Goal: Task Accomplishment & Management: Manage account settings

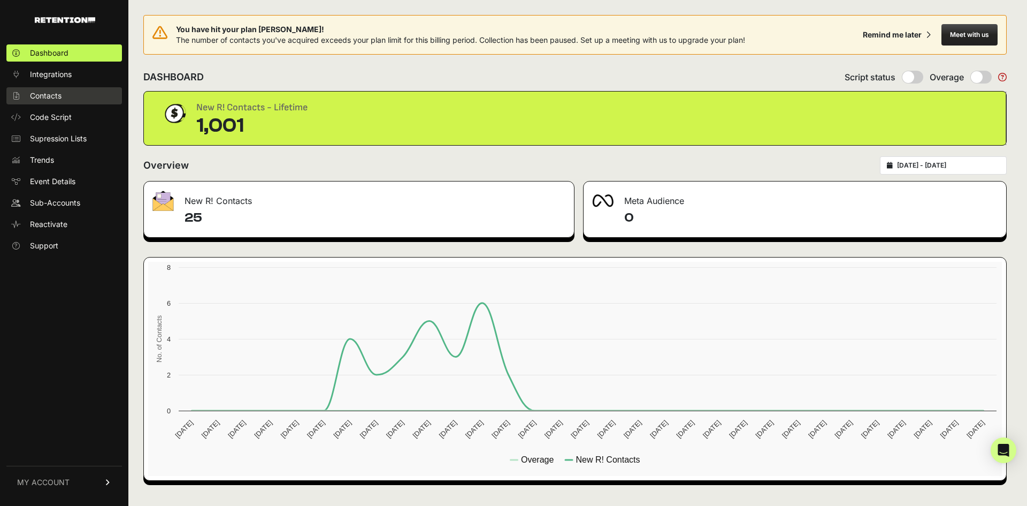
click at [65, 95] on link "Contacts" at bounding box center [64, 95] width 116 height 17
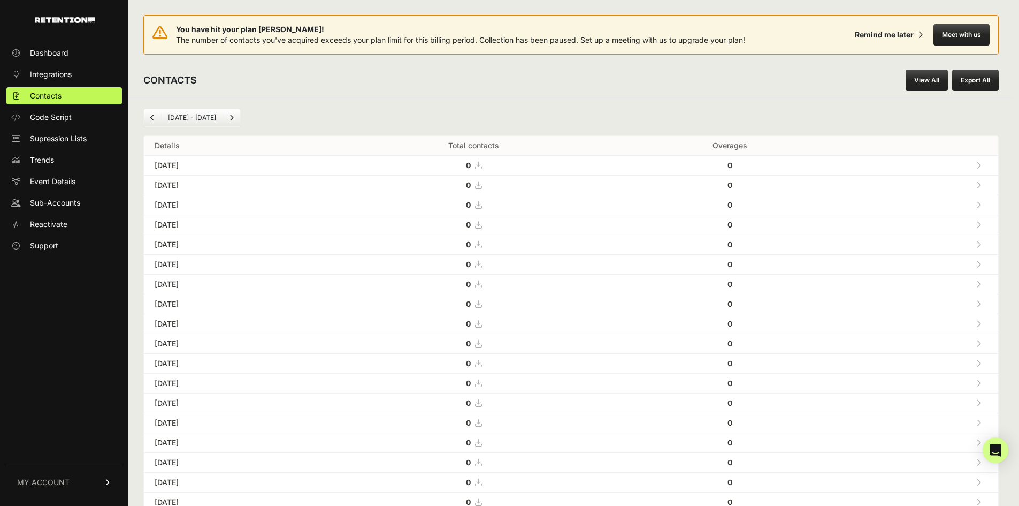
click at [920, 78] on link "View All" at bounding box center [927, 80] width 42 height 21
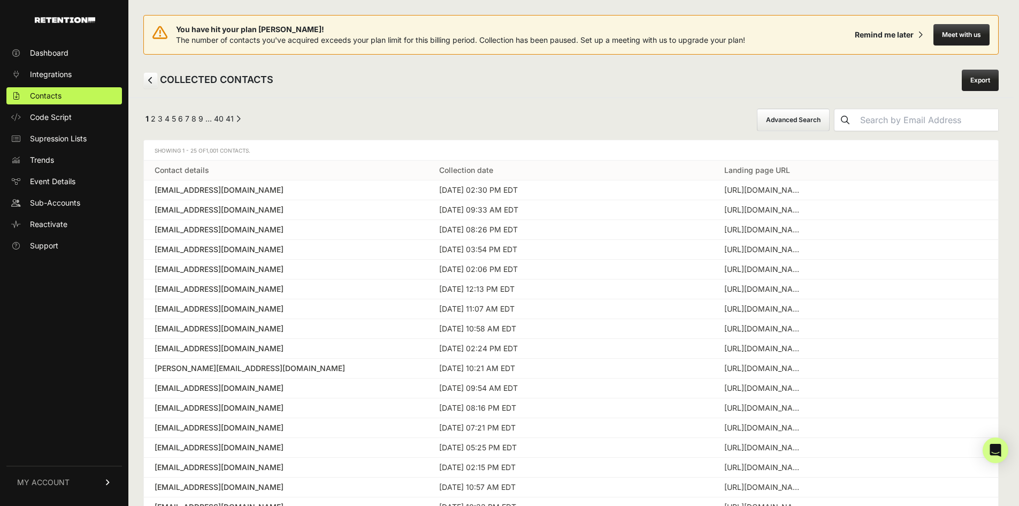
click at [153, 83] on icon at bounding box center [150, 80] width 5 height 7
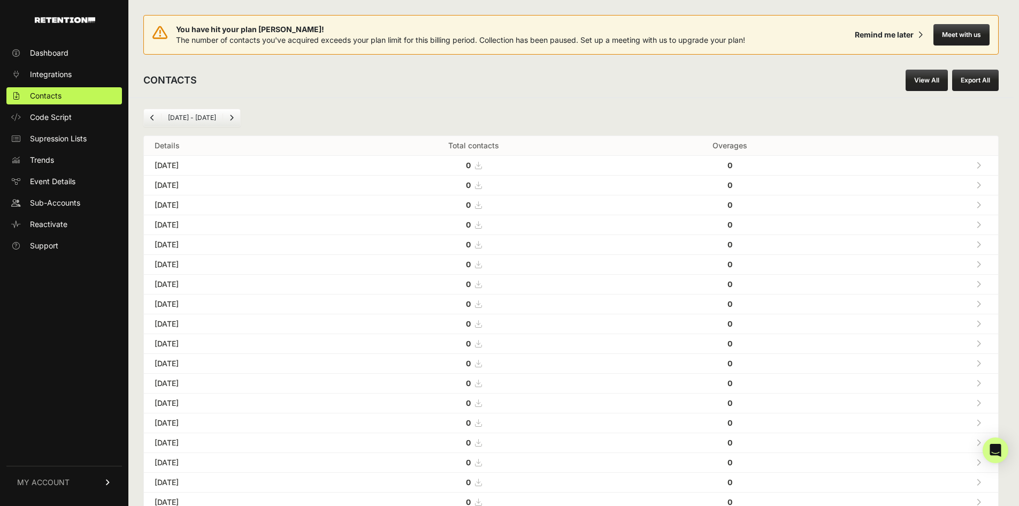
click at [54, 193] on ul "Dashboard Integrations Contacts Code Script Supression Lists Trends Event Detai…" at bounding box center [64, 149] width 116 height 210
click at [52, 208] on span "Sub-Accounts" at bounding box center [55, 202] width 50 height 11
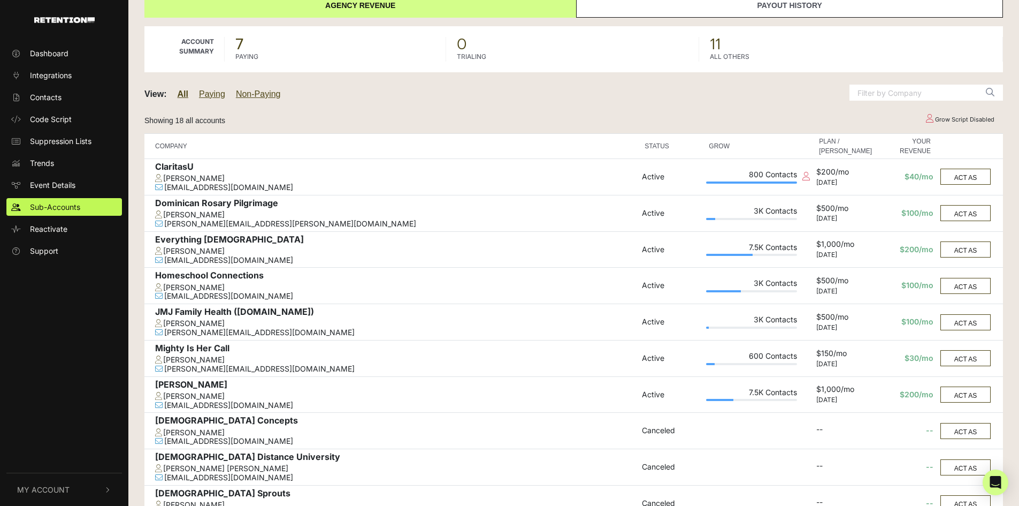
scroll to position [161, 0]
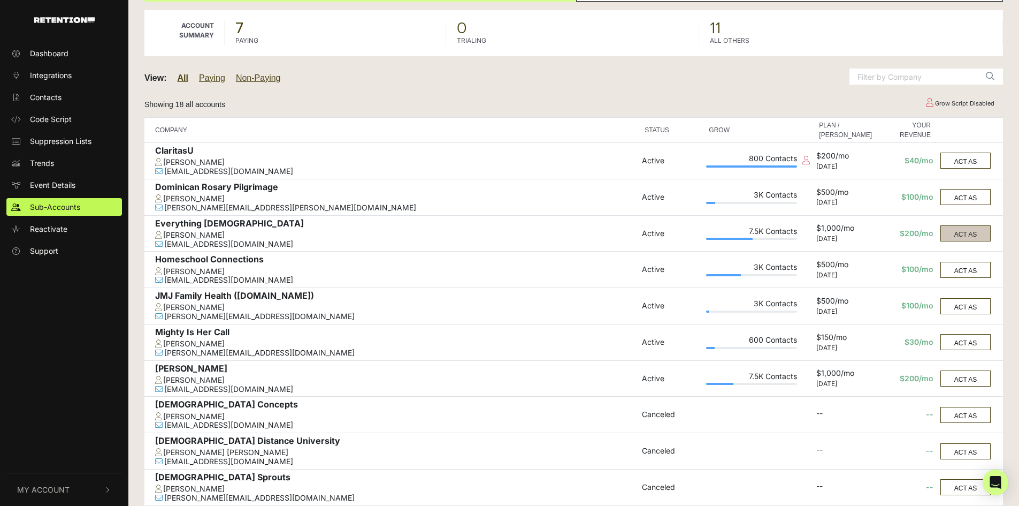
click at [968, 237] on button "ACT AS" at bounding box center [966, 233] width 50 height 16
